Goal: Find specific page/section: Find specific page/section

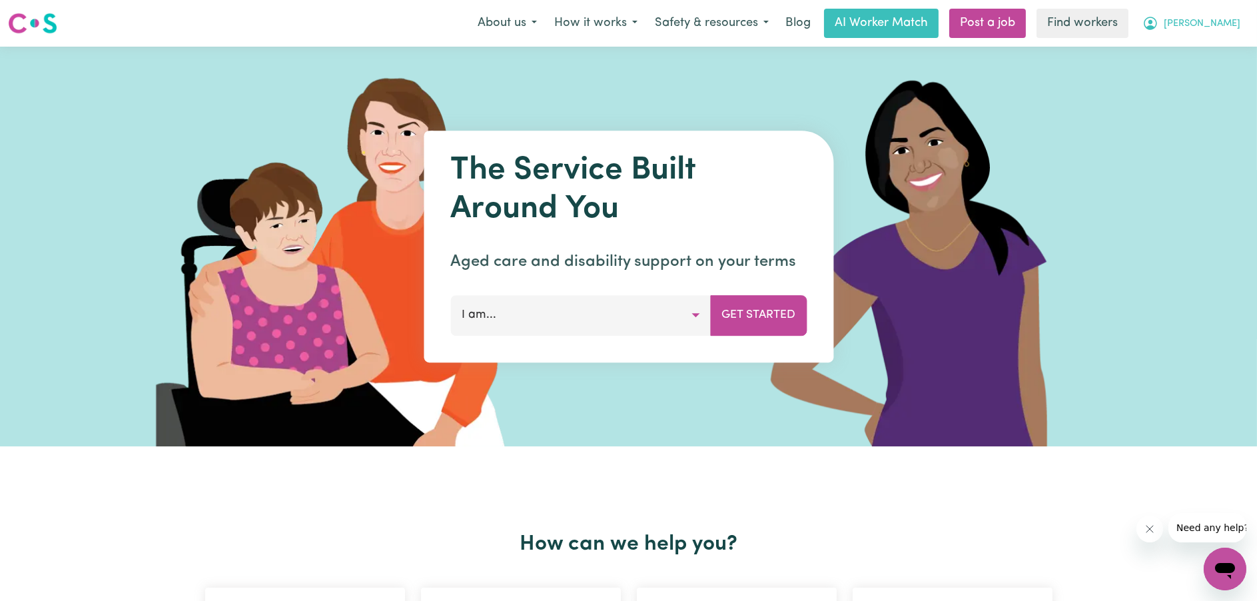
click at [1159, 19] on icon "My Account" at bounding box center [1151, 23] width 16 height 16
click at [1198, 53] on link "My Dashboard" at bounding box center [1195, 51] width 105 height 25
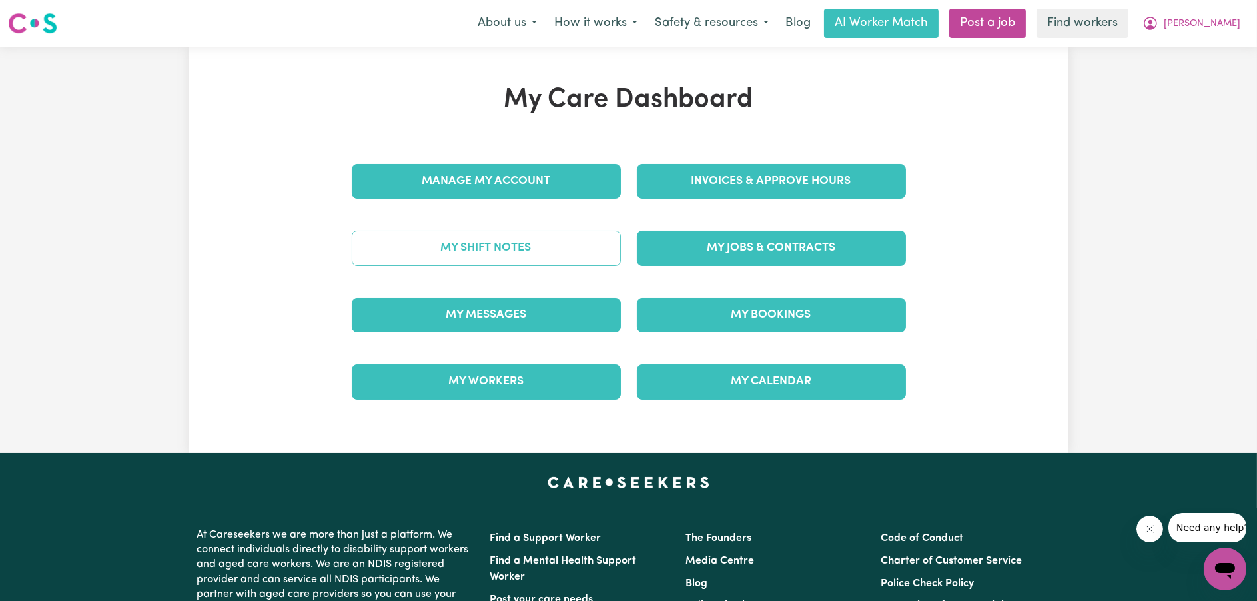
click at [516, 245] on link "My Shift Notes" at bounding box center [486, 248] width 269 height 35
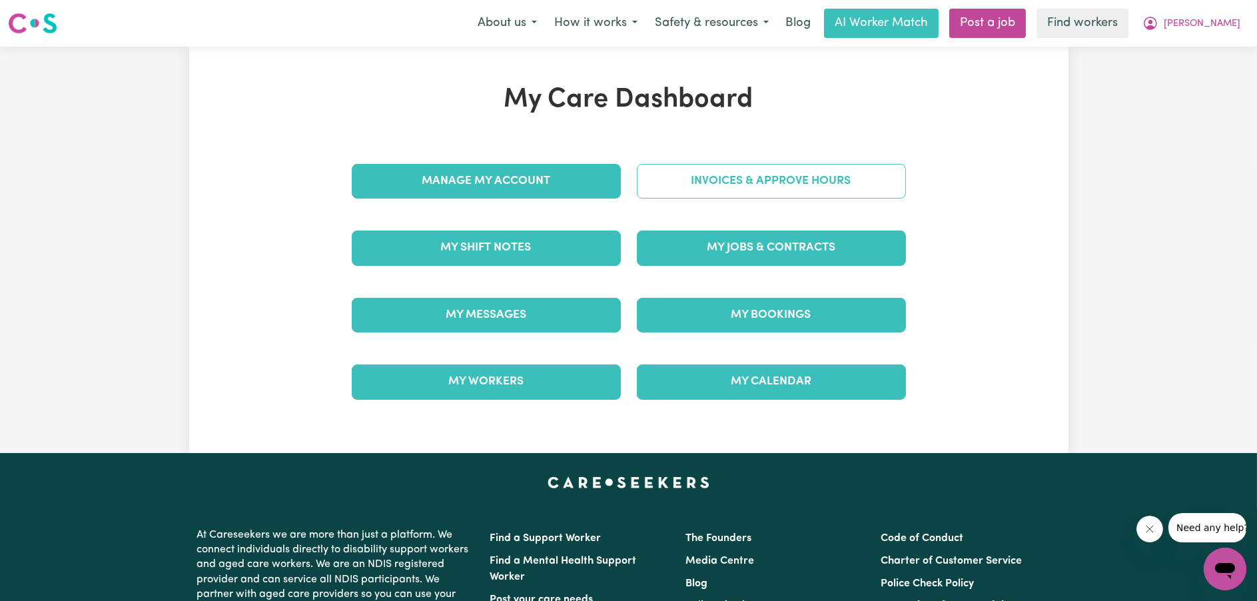
click at [790, 181] on link "Invoices & Approve Hours" at bounding box center [771, 181] width 269 height 35
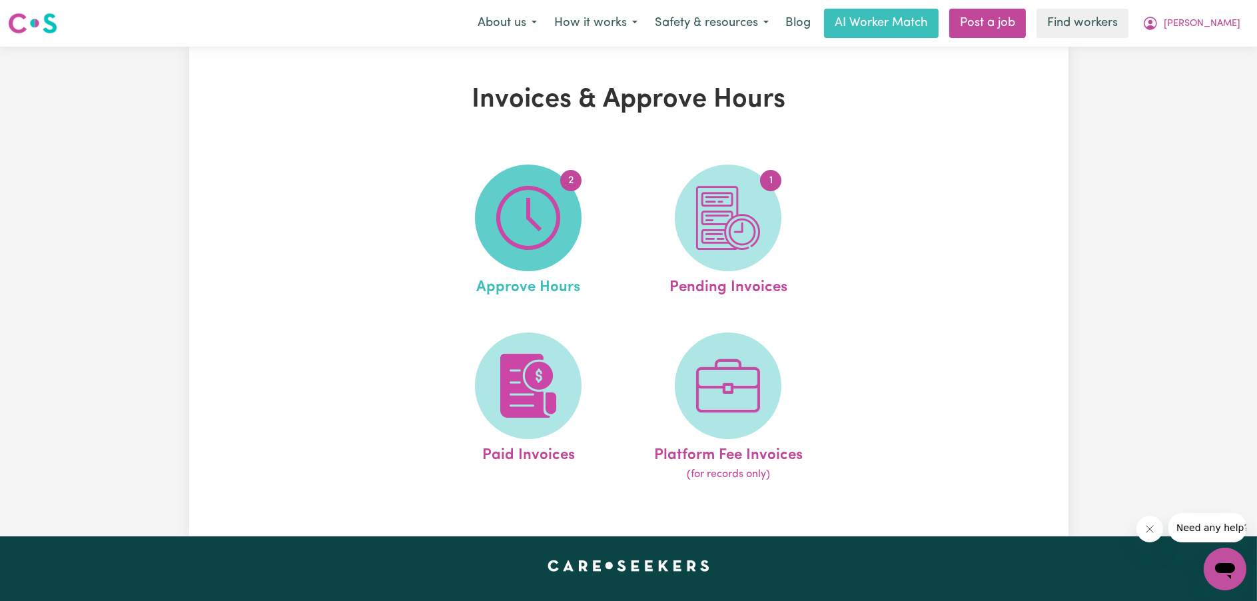
click at [554, 216] on img at bounding box center [528, 218] width 64 height 64
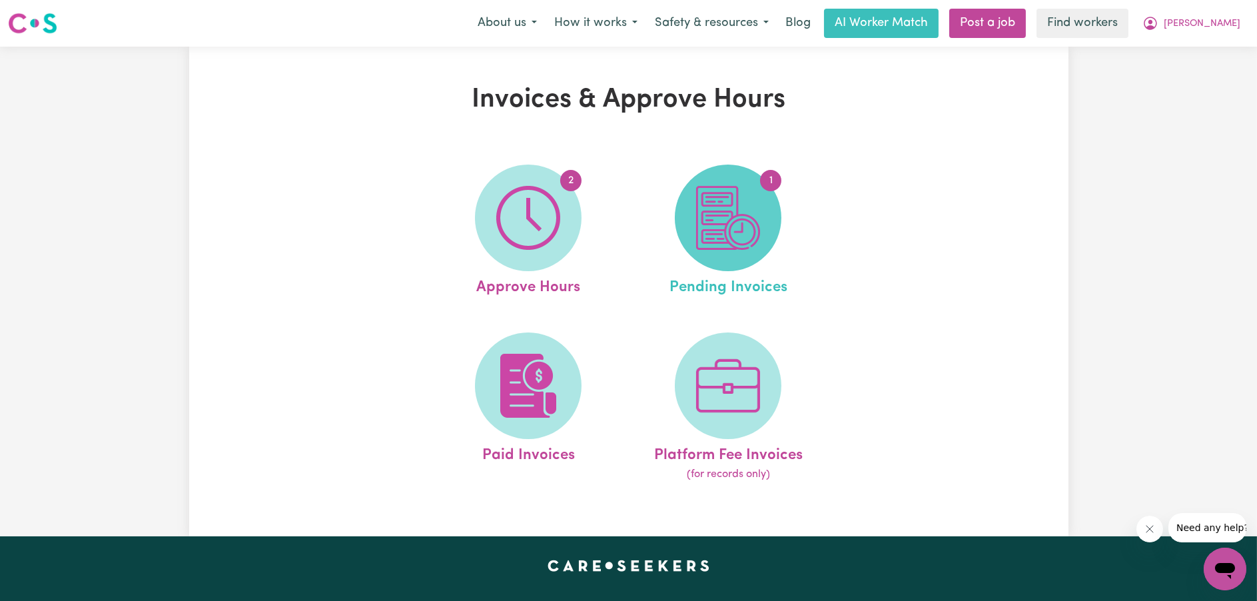
click at [762, 216] on span "1" at bounding box center [728, 218] width 107 height 107
